Goal: Transaction & Acquisition: Purchase product/service

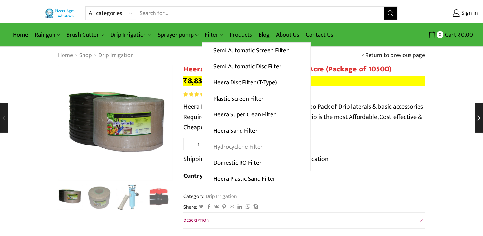
click at [243, 144] on link "Hydrocyclone Filter" at bounding box center [256, 146] width 109 height 16
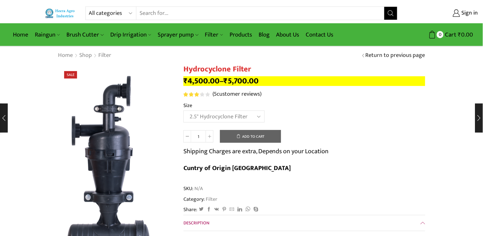
click at [184, 111] on select "Choose an option 2" Hydrocyclone Filter 2.5" Hydrocyclone Filter 3" Hydrocyclon…" at bounding box center [224, 116] width 81 height 12
select select "2.5" Hydrocyclone Filter"
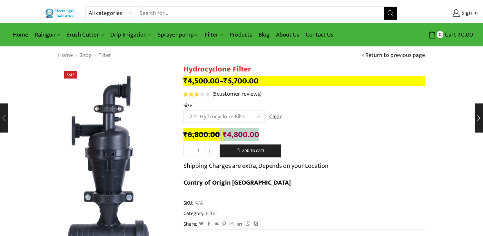
drag, startPoint x: 234, startPoint y: 134, endPoint x: 257, endPoint y: 135, distance: 22.6
click at [257, 135] on span "₹ 6,800.00 Original price was: ₹6,800.00. ₹ 4,800.00 Current price is: ₹4,800.0…" at bounding box center [222, 134] width 76 height 13
copy span "Original price was: ₹6,800.00. ₹ 4,800.00"
